Goal: Find specific page/section: Find specific page/section

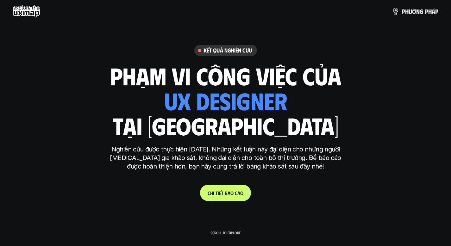
click at [34, 10] on use at bounding box center [27, 11] width 28 height 13
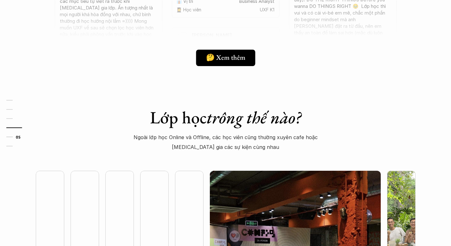
scroll to position [1681, 0]
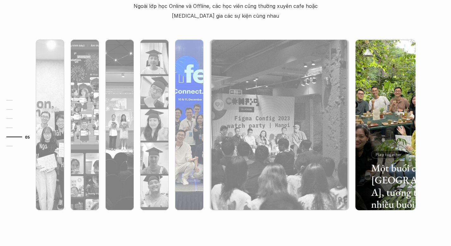
click at [196, 87] on img at bounding box center [189, 125] width 174 height 171
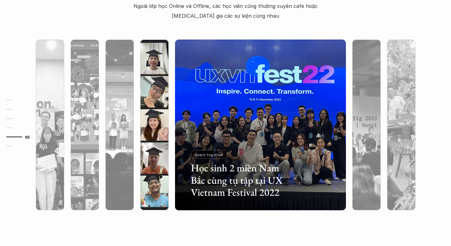
click at [146, 99] on img at bounding box center [154, 125] width 174 height 171
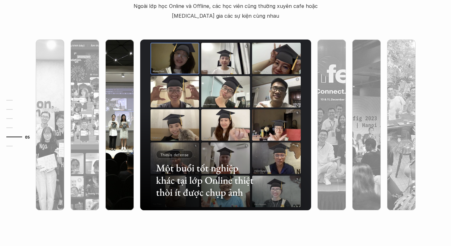
click at [133, 97] on img at bounding box center [120, 125] width 174 height 171
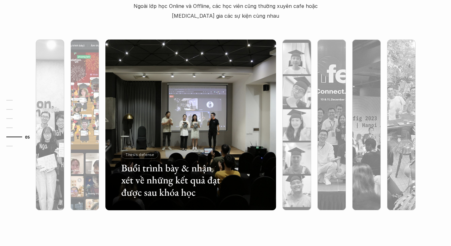
click at [77, 101] on img at bounding box center [85, 125] width 174 height 171
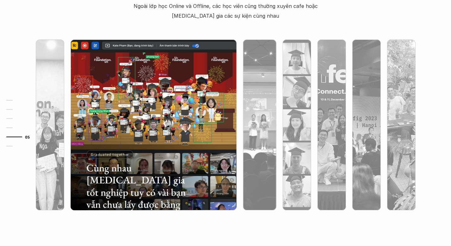
click at [56, 102] on div "01 02 03 04 05 06" at bounding box center [31, 123] width 63 height 246
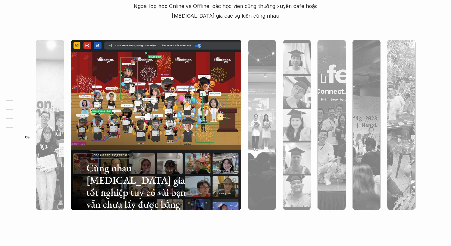
click at [52, 103] on div "01 02 03 04 05 06" at bounding box center [31, 123] width 63 height 246
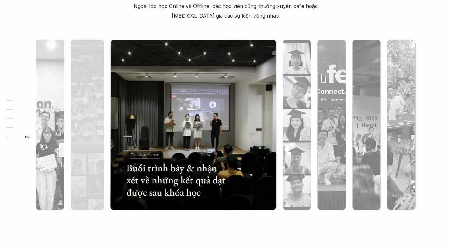
drag, startPoint x: 88, startPoint y: 118, endPoint x: 183, endPoint y: 116, distance: 95.1
click at [183, 116] on div "Buổi trình bày & nhận xét về những kết quả đạt được sau khóa học Thesis defense" at bounding box center [226, 125] width 412 height 196
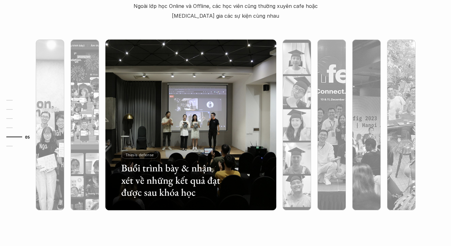
click at [30, 76] on div "01 02 03 04 05 06" at bounding box center [31, 123] width 63 height 246
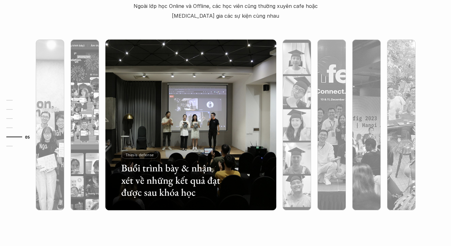
click at [43, 75] on div "01 02 03 04 05 06" at bounding box center [31, 123] width 63 height 246
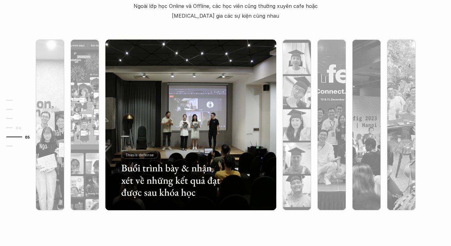
click at [24, 137] on link "05" at bounding box center [21, 137] width 30 height 8
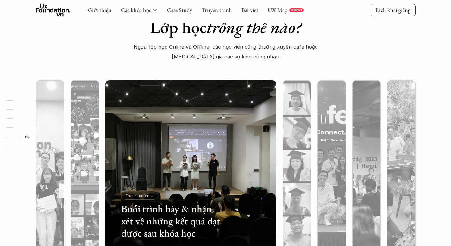
scroll to position [1625, 0]
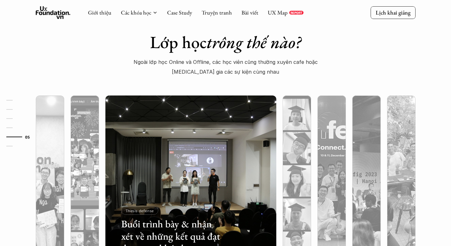
click at [60, 125] on div "01 02 03 04 05 06" at bounding box center [31, 123] width 63 height 246
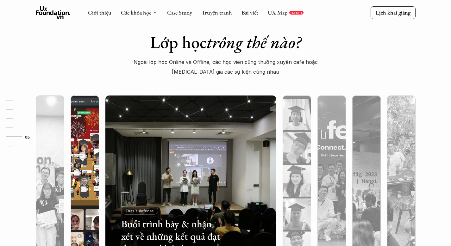
click at [92, 118] on img at bounding box center [85, 181] width 174 height 171
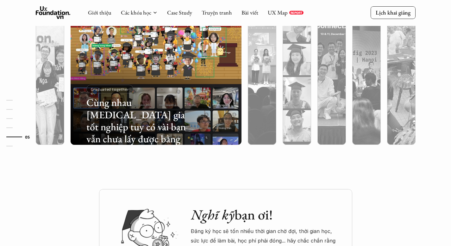
scroll to position [1719, 0]
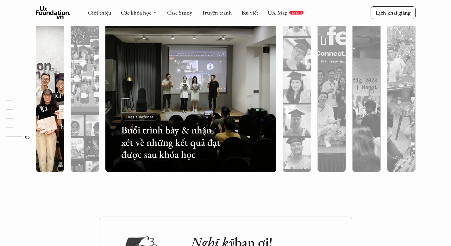
click at [65, 85] on div at bounding box center [50, 87] width 35 height 171
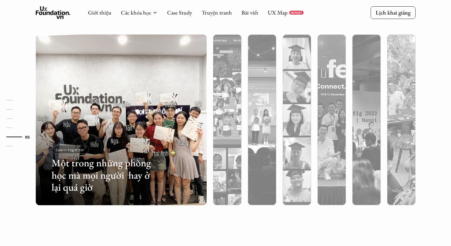
scroll to position [1676, 0]
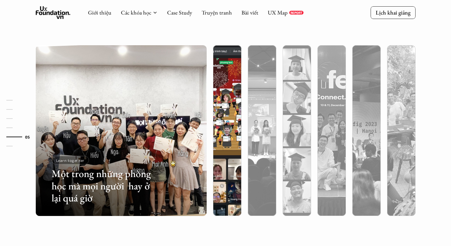
click at [231, 119] on div at bounding box center [227, 164] width 29 height 103
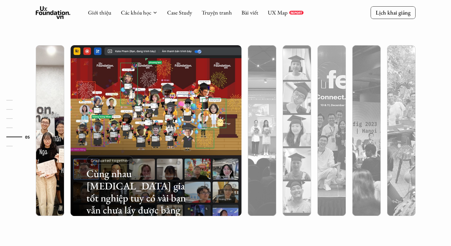
click at [64, 130] on div at bounding box center [50, 130] width 35 height 171
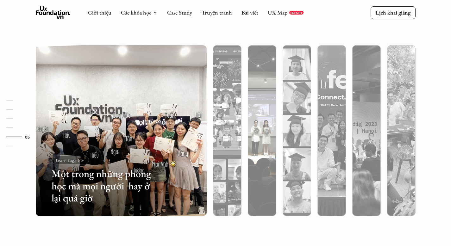
click at [278, 118] on div at bounding box center [262, 130] width 35 height 171
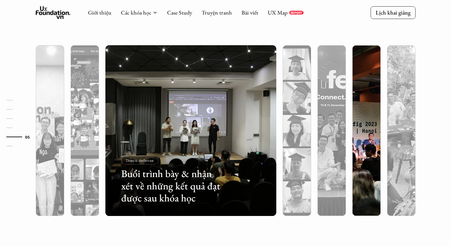
click at [361, 112] on img at bounding box center [367, 130] width 174 height 171
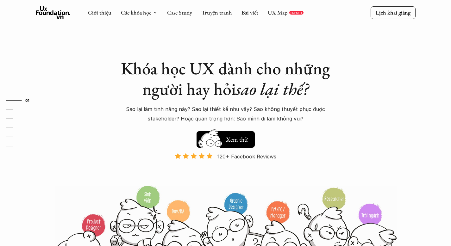
scroll to position [0, 0]
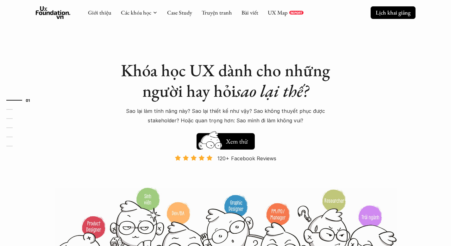
click at [377, 12] on p "Lịch khai giảng" at bounding box center [393, 12] width 35 height 7
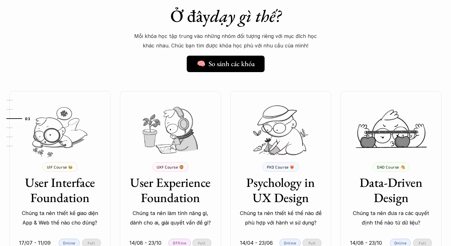
scroll to position [594, 0]
